Goal: Information Seeking & Learning: Learn about a topic

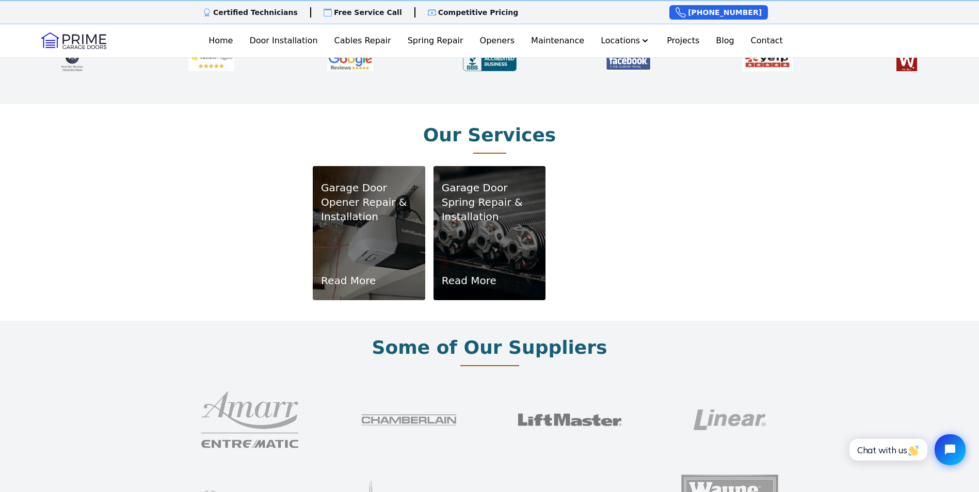
scroll to position [615, 0]
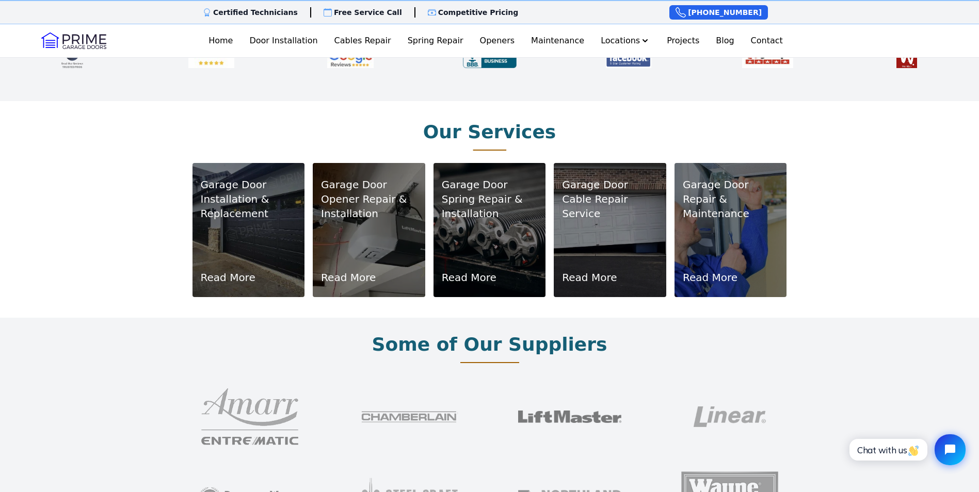
click at [240, 270] on link "Read More" at bounding box center [228, 277] width 55 height 14
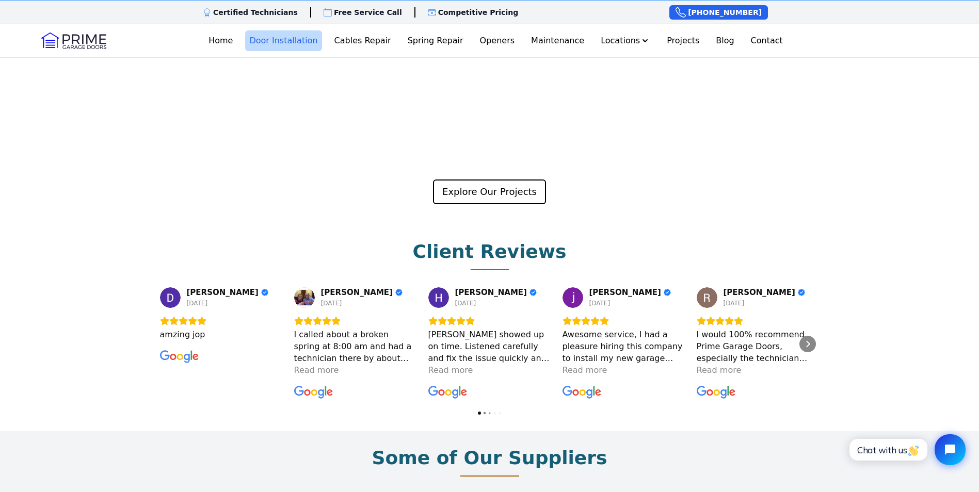
scroll to position [2113, 0]
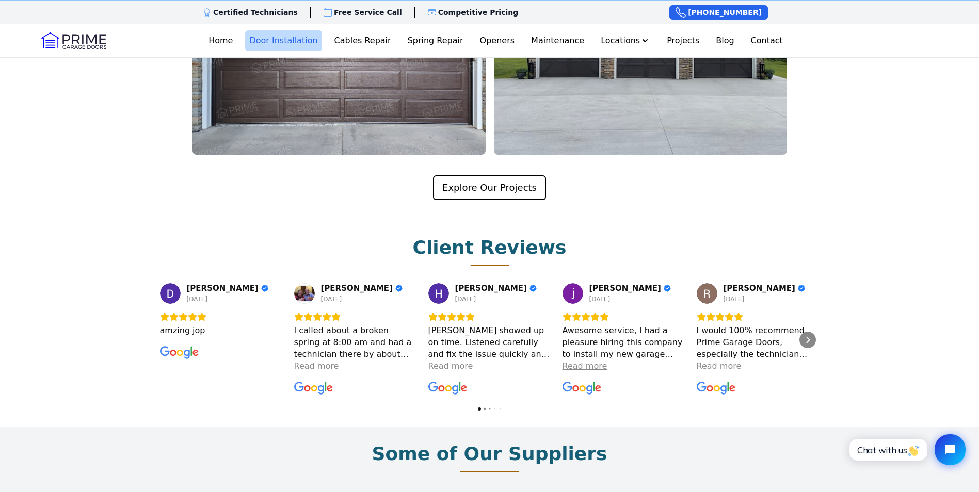
click at [581, 360] on div "Read more" at bounding box center [585, 366] width 45 height 12
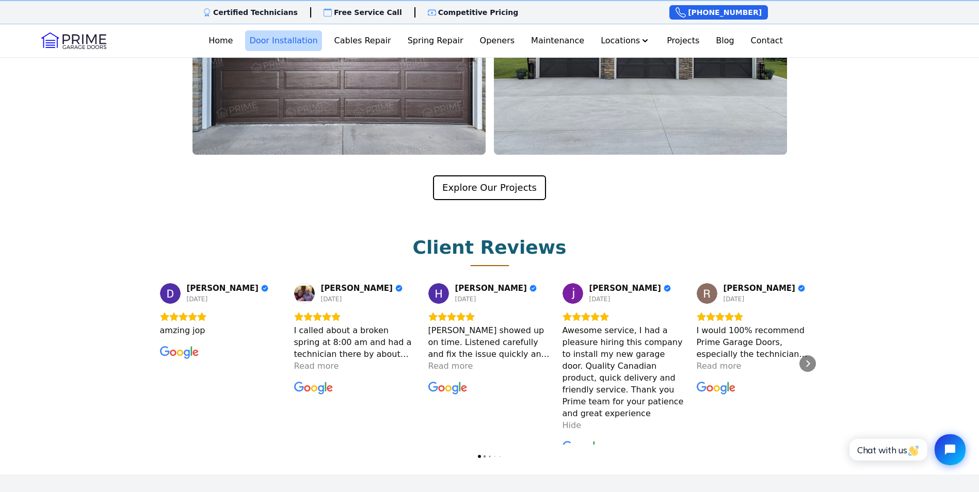
click at [489, 384] on div "Client Reviews Dereje Meshesha 3 days ago amzing jop Gordon Jacksteit 4 days ag…" at bounding box center [489, 348] width 979 height 254
click at [486, 455] on div at bounding box center [484, 456] width 3 height 3
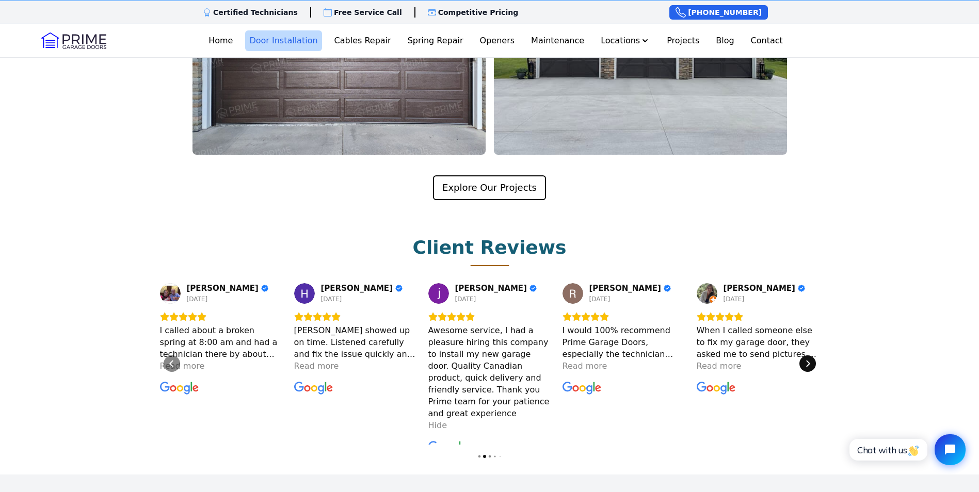
click at [809, 360] on icon "Next" at bounding box center [808, 364] width 8 height 8
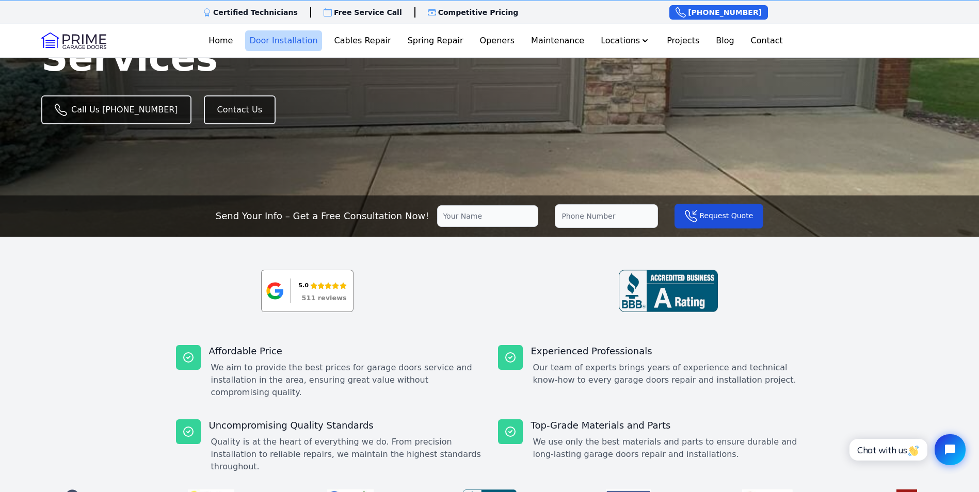
scroll to position [0, 0]
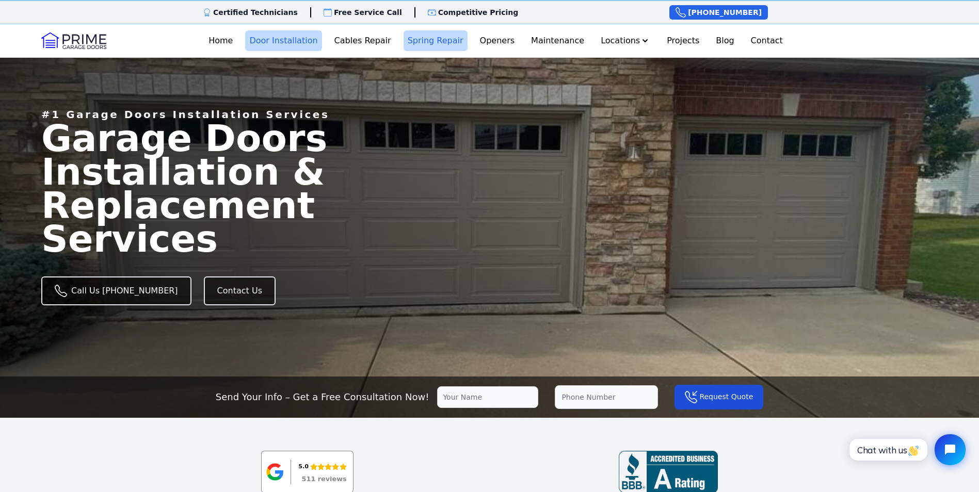
click at [440, 46] on link "Spring Repair" at bounding box center [436, 40] width 64 height 21
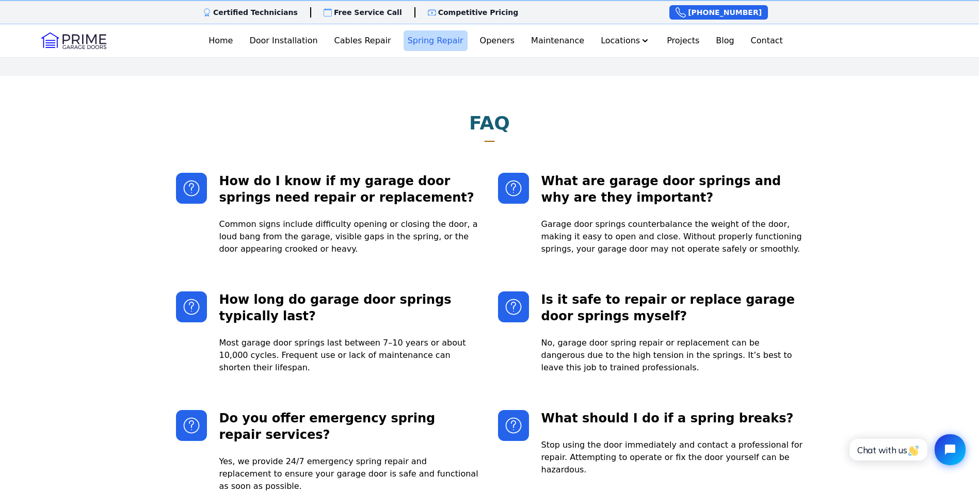
scroll to position [2494, 0]
